Goal: Check status: Check status

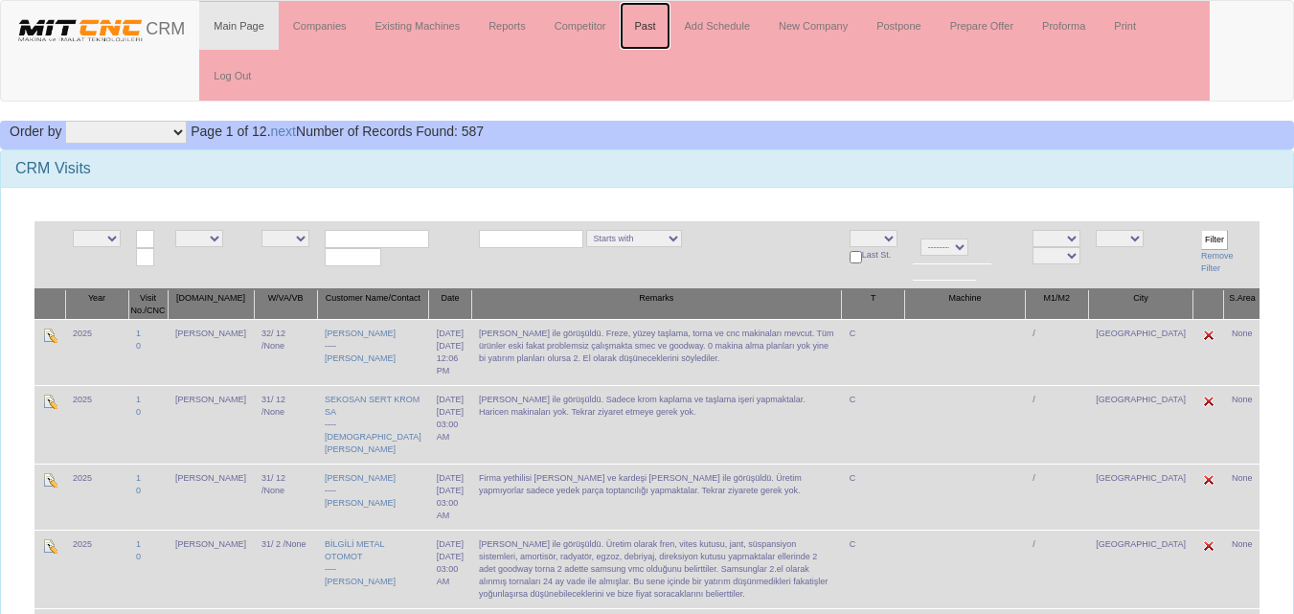
drag, startPoint x: 0, startPoint y: 0, endPoint x: 646, endPoint y: 30, distance: 647.0
click at [646, 30] on link "Past" at bounding box center [645, 26] width 50 height 48
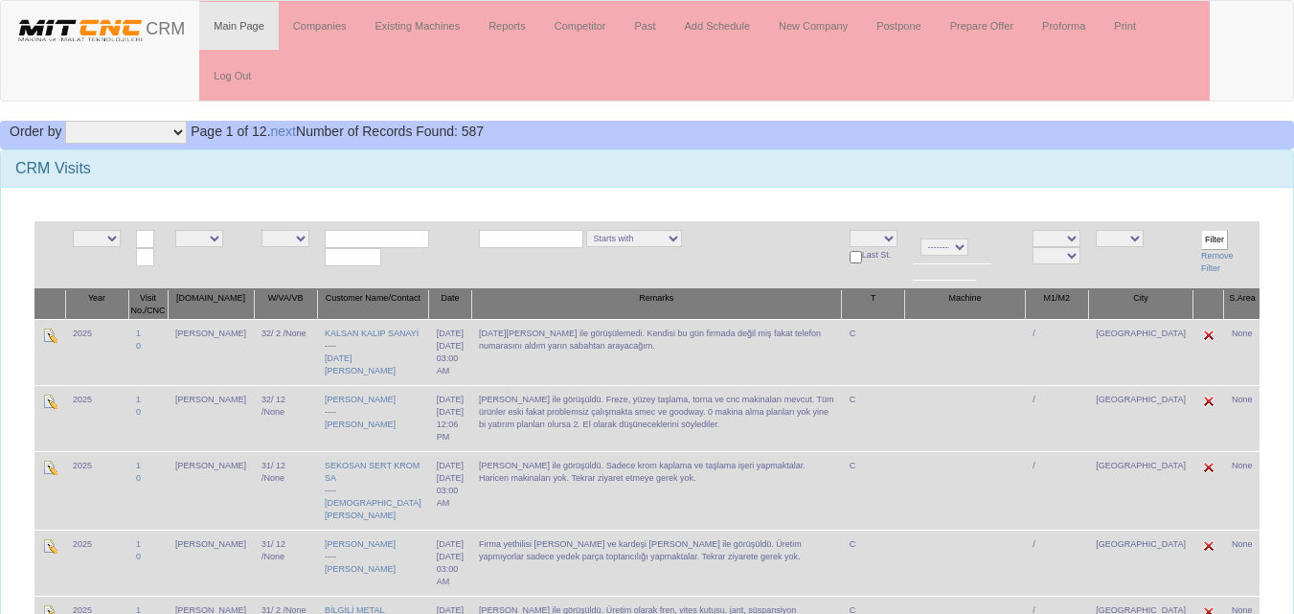
click at [210, 240] on select "NE E admin [PERSON_NAME] salih [GEOGRAPHIC_DATA] [PERSON_NAME]" at bounding box center [199, 238] width 48 height 17
select select "15"
click at [182, 230] on select "NE E admin [PERSON_NAME] salih [GEOGRAPHIC_DATA] [PERSON_NAME]" at bounding box center [199, 238] width 48 height 17
click at [1143, 238] on select "NE E Zonguldak Yozgat Yalova Van Uşak Tunceli Trabzon Tokat Tekirdağ Sivas Şırn…" at bounding box center [1119, 238] width 48 height 17
select select "1232"
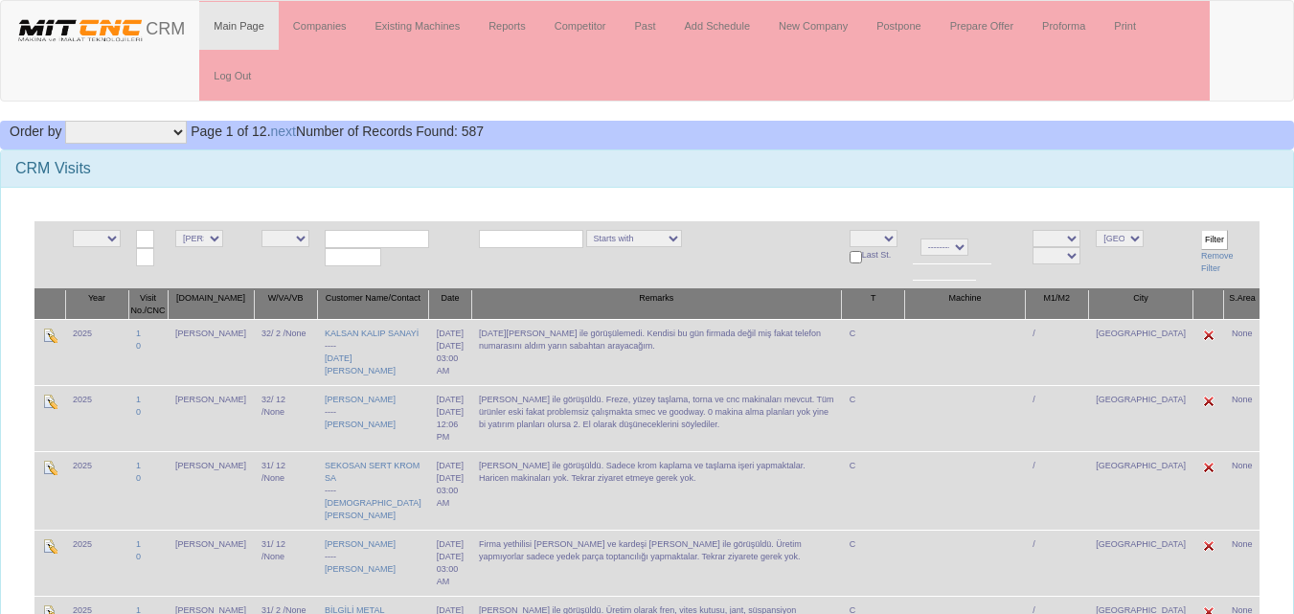
click at [1129, 230] on select "NE E Zonguldak Yozgat Yalova Van Uşak Tunceli Trabzon Tokat Tekirdağ Sivas Şırn…" at bounding box center [1119, 238] width 48 height 17
click at [1207, 240] on input "Filter" at bounding box center [1214, 240] width 27 height 20
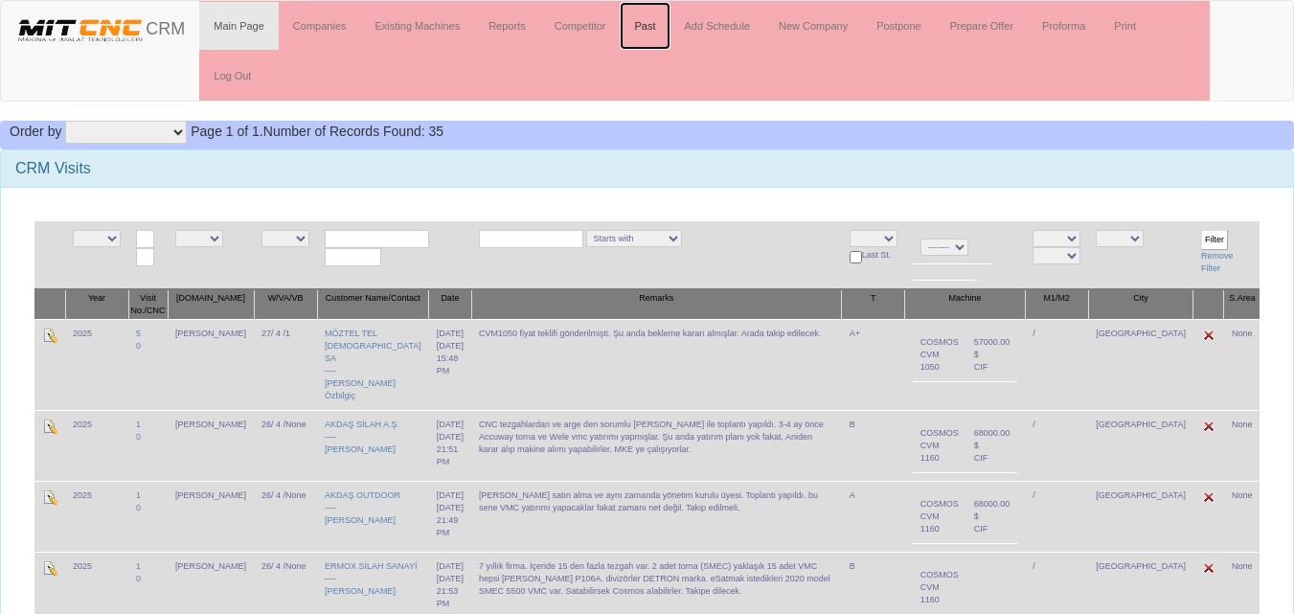
click at [643, 28] on link "Past" at bounding box center [645, 26] width 50 height 48
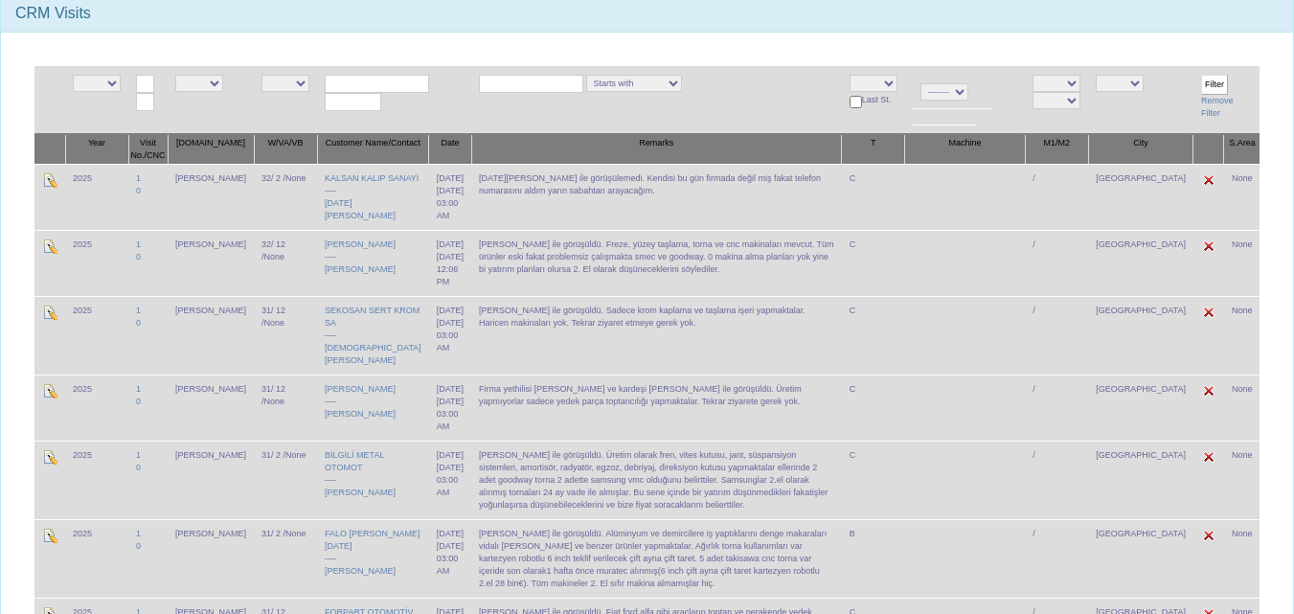
scroll to position [192, 0]
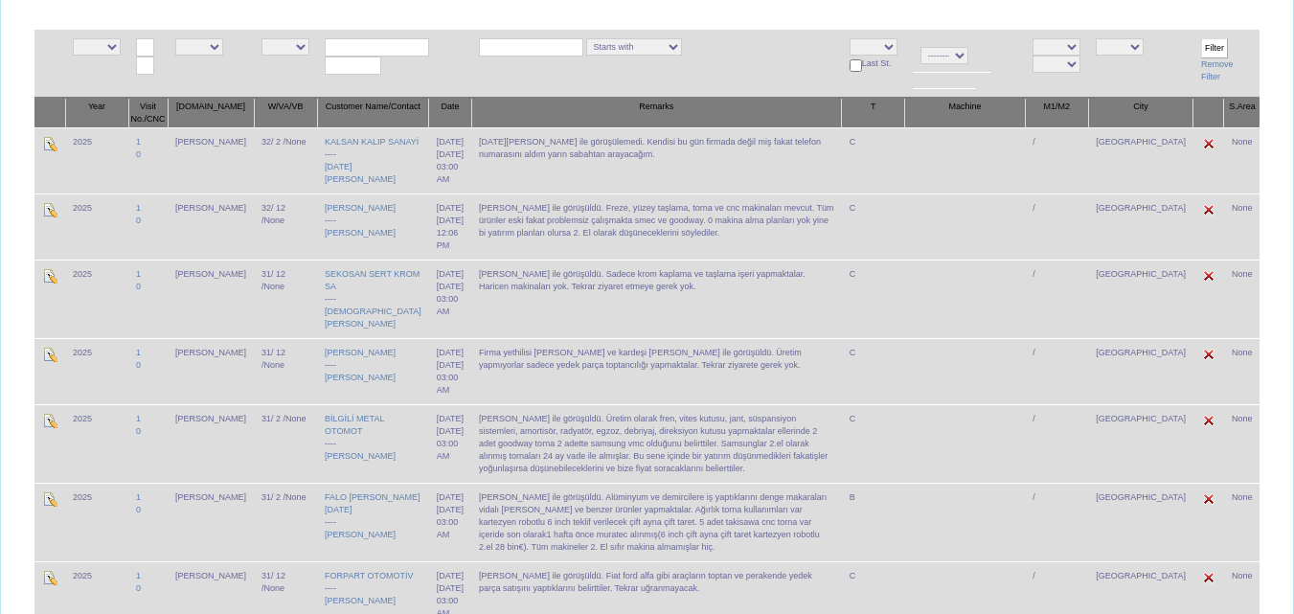
click at [542, 156] on td "[DATE][PERSON_NAME] ile görüşülemedi. Kendisi bu gün firmada değil miş fakat te…" at bounding box center [656, 160] width 371 height 66
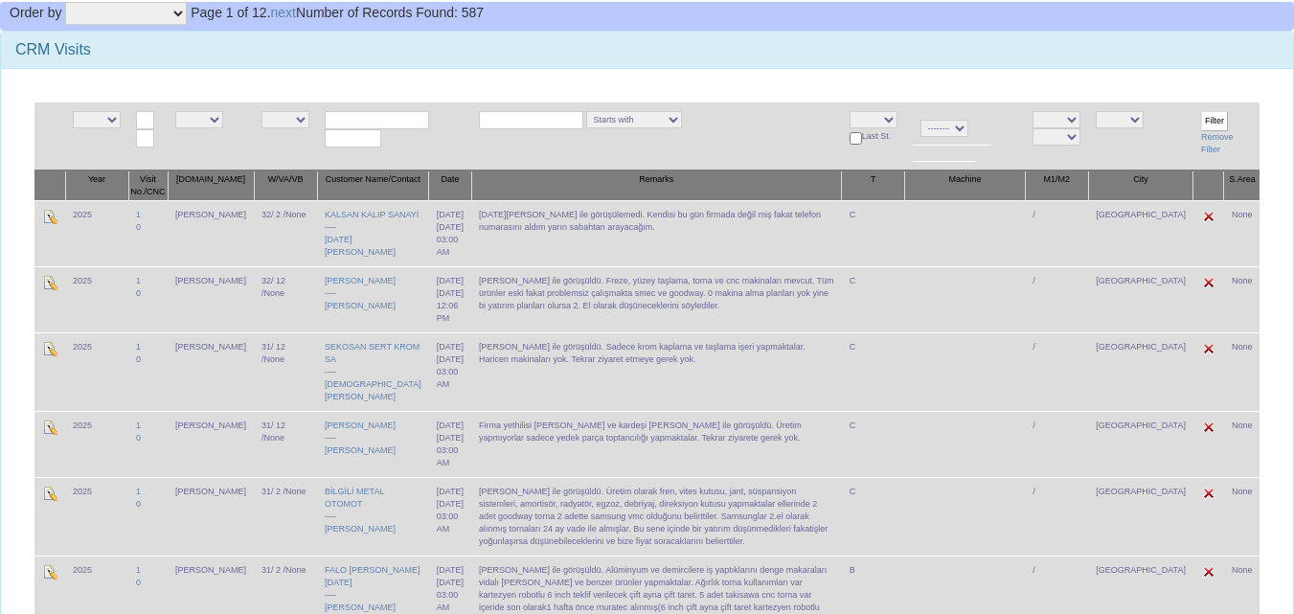
scroll to position [0, 0]
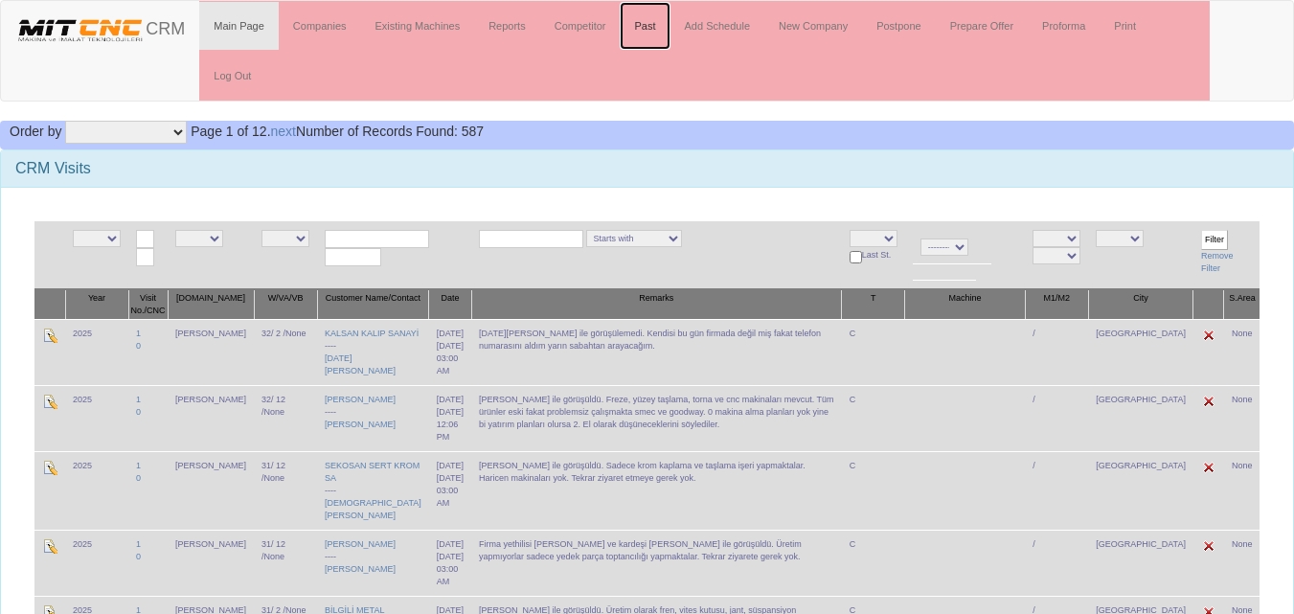
click at [650, 34] on link "Past" at bounding box center [645, 26] width 50 height 48
